Goal: Task Accomplishment & Management: Use online tool/utility

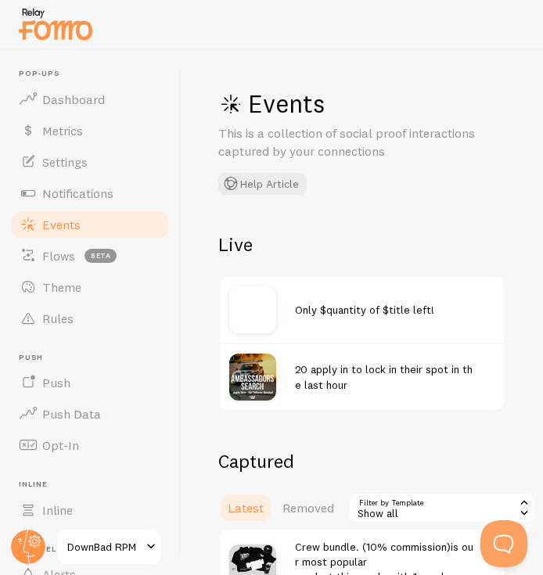
scroll to position [20, 0]
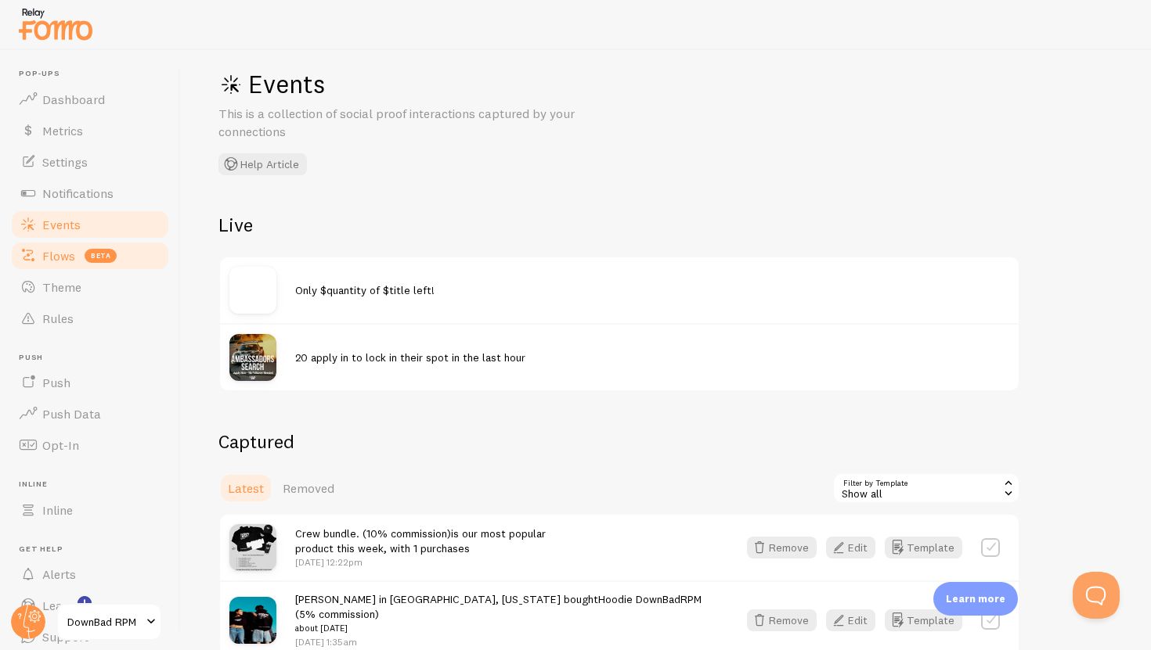
click at [77, 258] on link "Flows beta" at bounding box center [89, 255] width 161 height 31
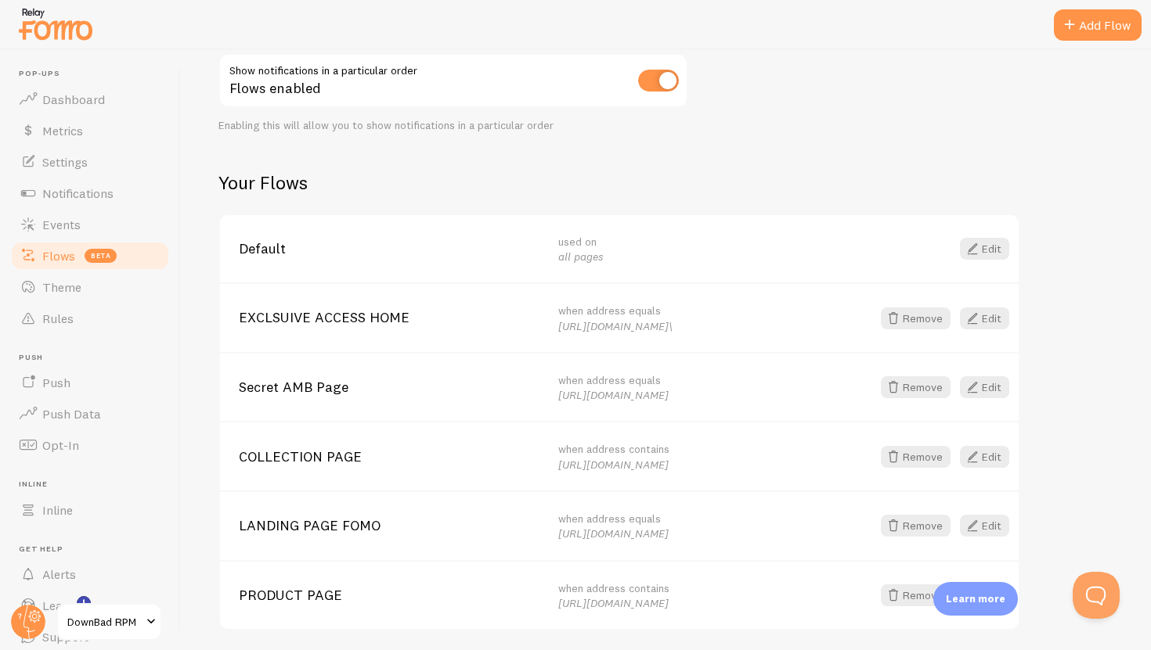
scroll to position [189, 0]
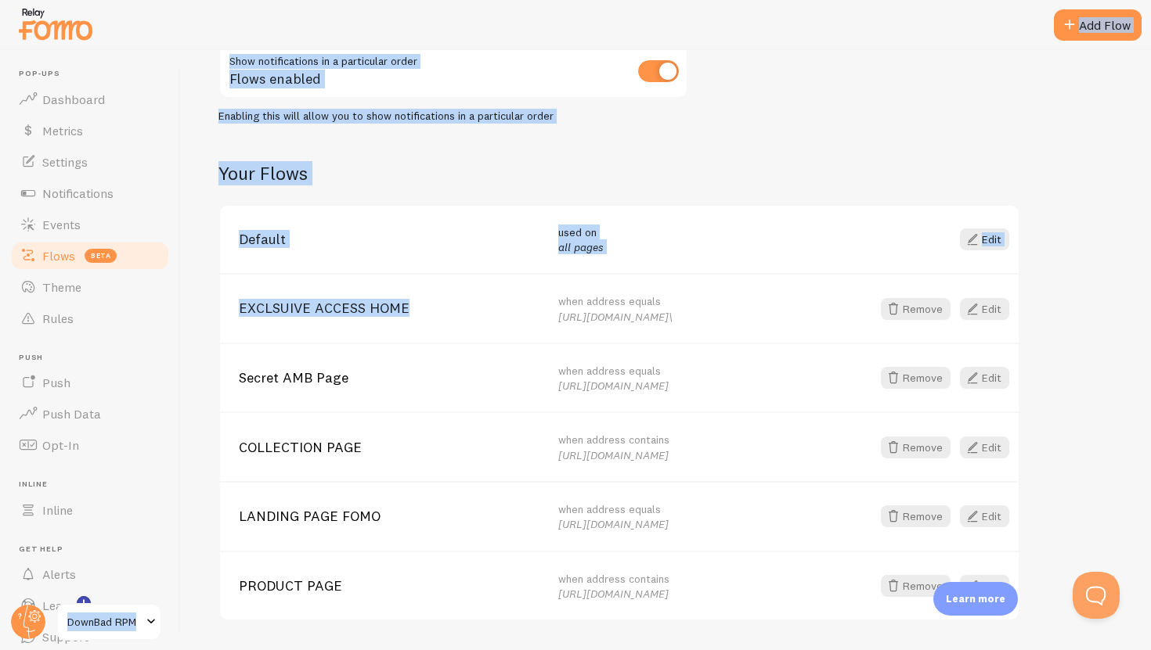
drag, startPoint x: 311, startPoint y: 289, endPoint x: 165, endPoint y: 272, distance: 146.5
click at [164, 272] on main "Pop-ups Dashboard Metrics Settings Notifications Events Flows beta Theme Rules …" at bounding box center [575, 350] width 1151 height 600
click at [534, 305] on span "EXCLSUIVE ACCESS HOME" at bounding box center [389, 308] width 301 height 14
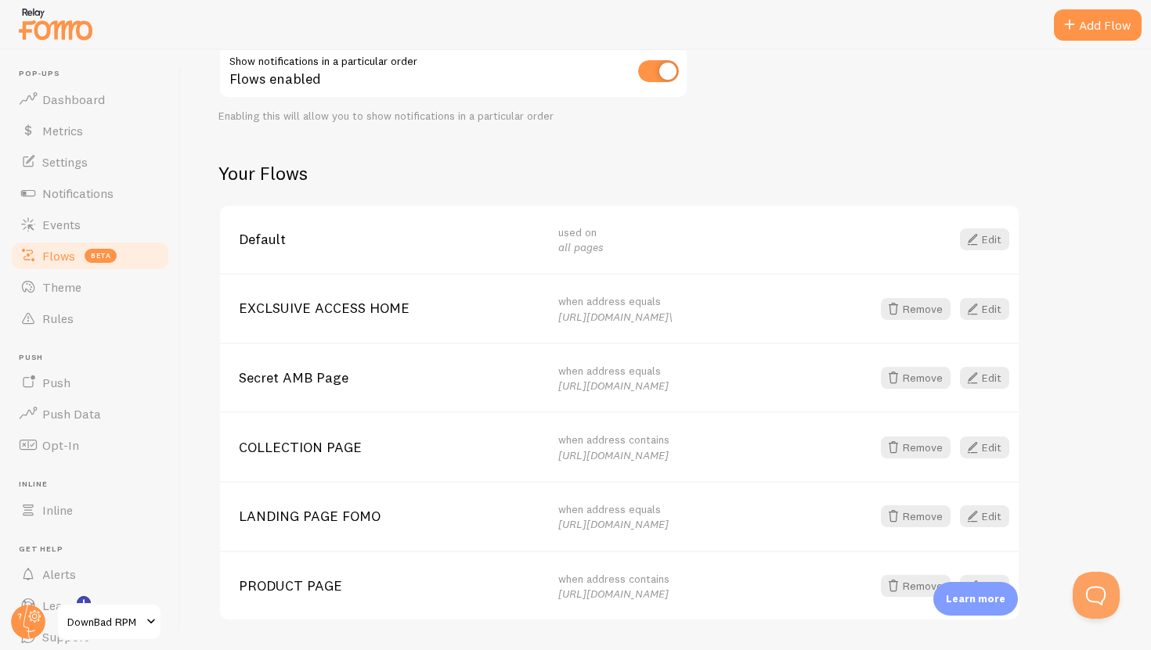
scroll to position [230, 0]
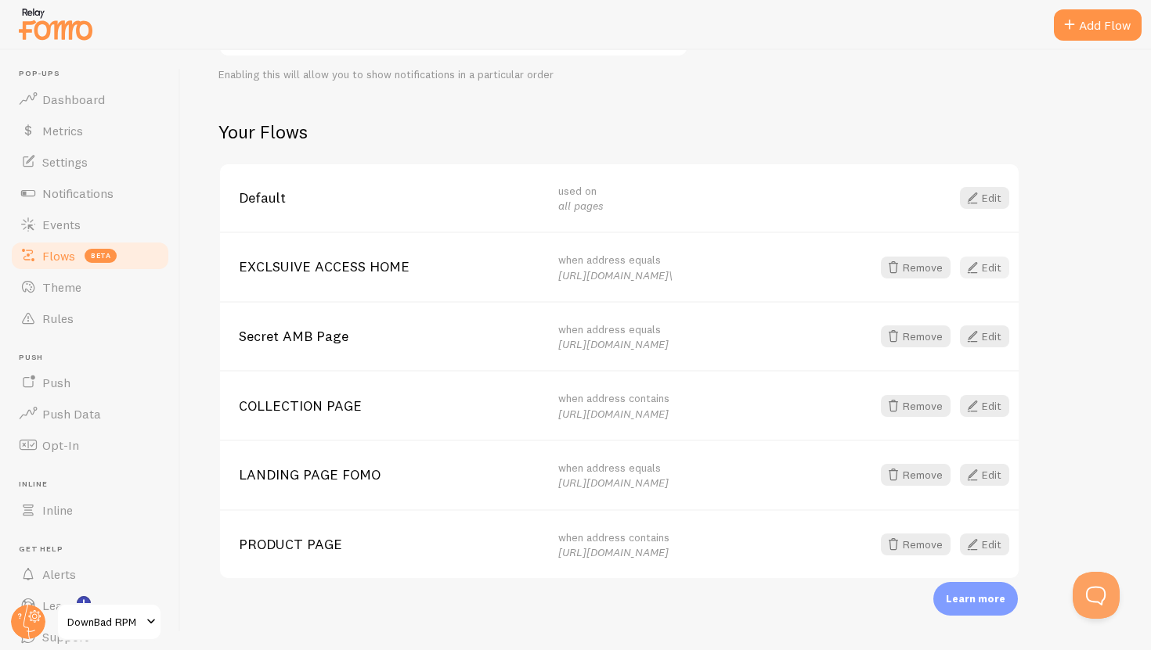
click at [542, 275] on span at bounding box center [972, 267] width 19 height 19
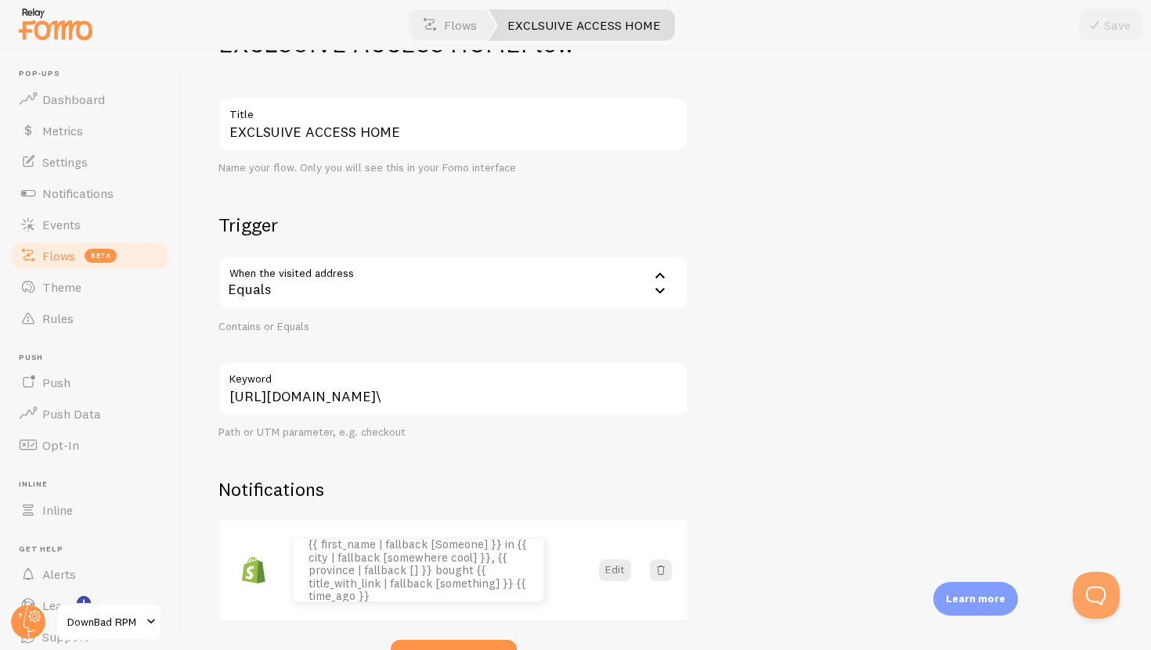
scroll to position [6, 0]
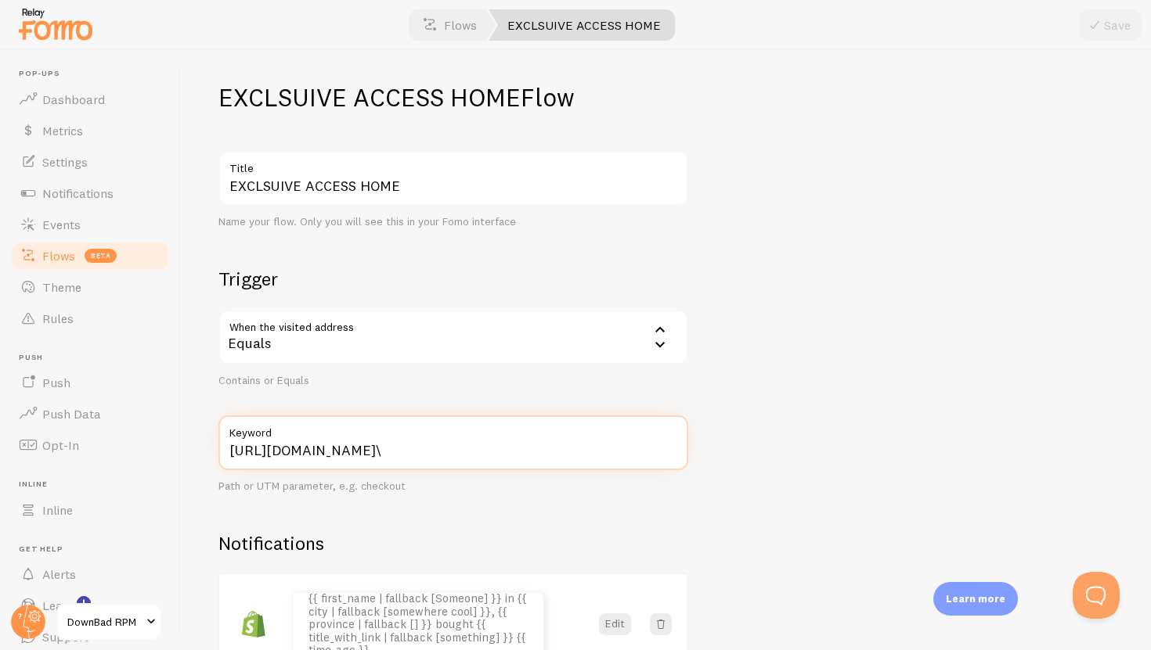
drag, startPoint x: 477, startPoint y: 461, endPoint x: 236, endPoint y: 435, distance: 242.5
click at [236, 435] on div "[URL][DOMAIN_NAME]\ Keyword" at bounding box center [453, 443] width 470 height 55
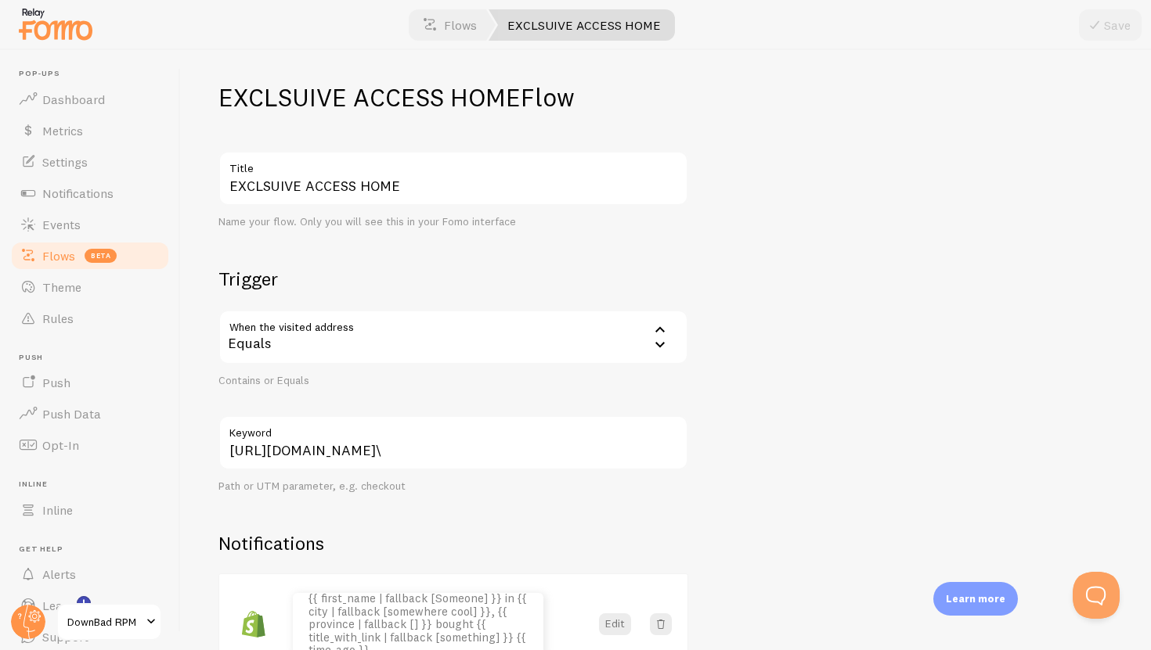
click at [542, 475] on div "EXCLSUIVE ACCESS HOME Flow EXCLSUIVE ACCESS HOME Title Name your flow. Only you…" at bounding box center [666, 350] width 970 height 600
click at [44, 254] on span "Flows" at bounding box center [58, 256] width 33 height 16
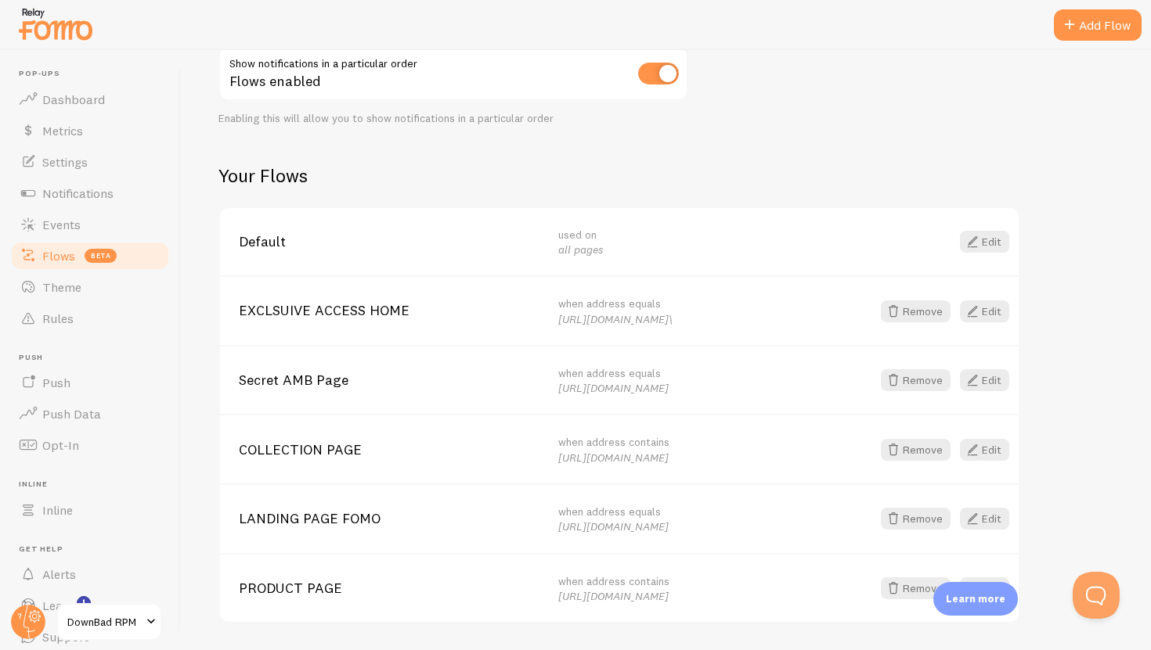
scroll to position [230, 0]
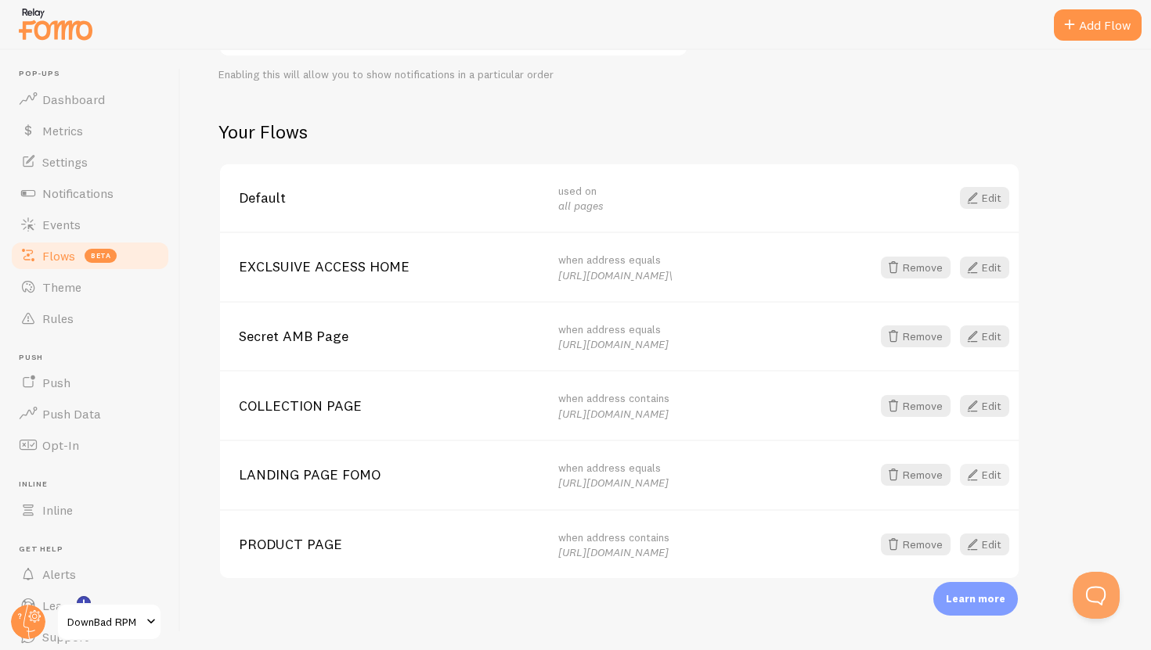
click at [542, 468] on span at bounding box center [972, 475] width 19 height 19
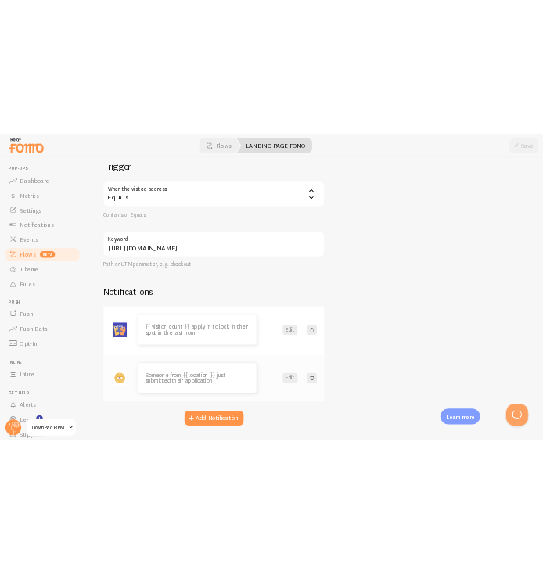
scroll to position [258, 0]
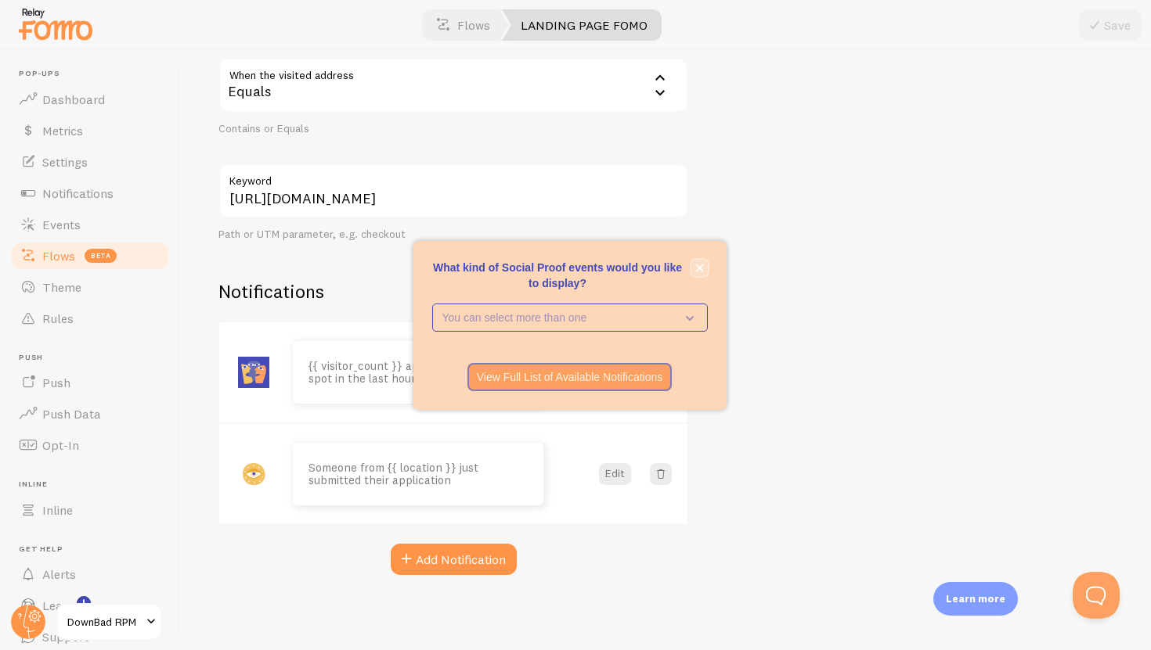
click at [542, 272] on icon "close," at bounding box center [699, 268] width 9 height 9
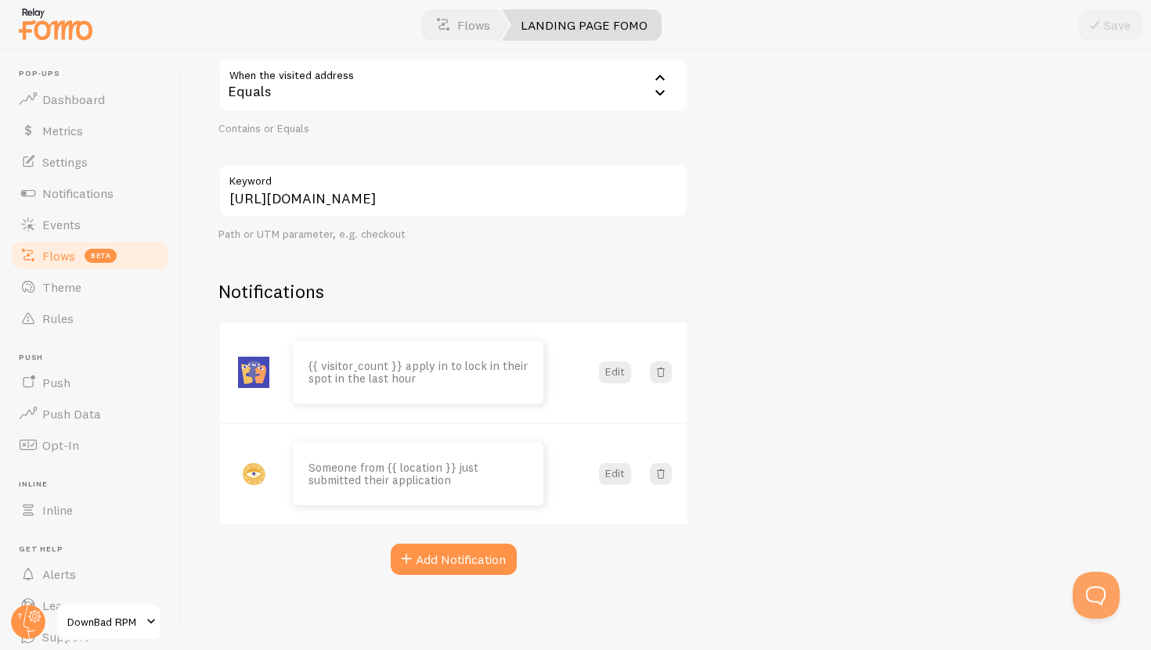
scroll to position [258, 0]
